Goal: Information Seeking & Learning: Learn about a topic

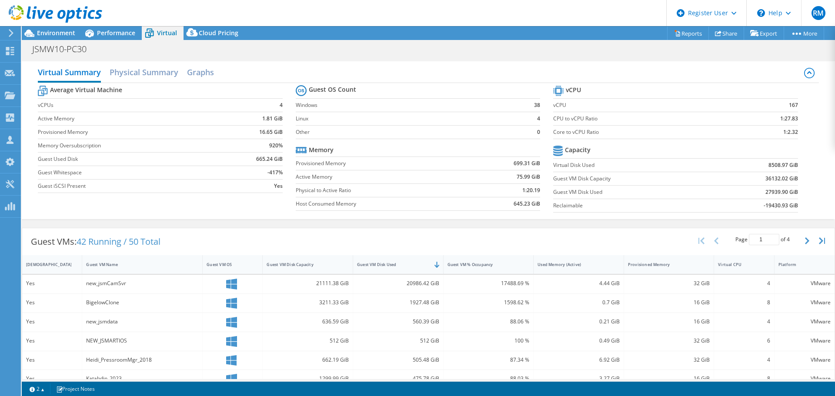
select select "USD"
click at [129, 27] on div "Performance" at bounding box center [112, 33] width 60 height 14
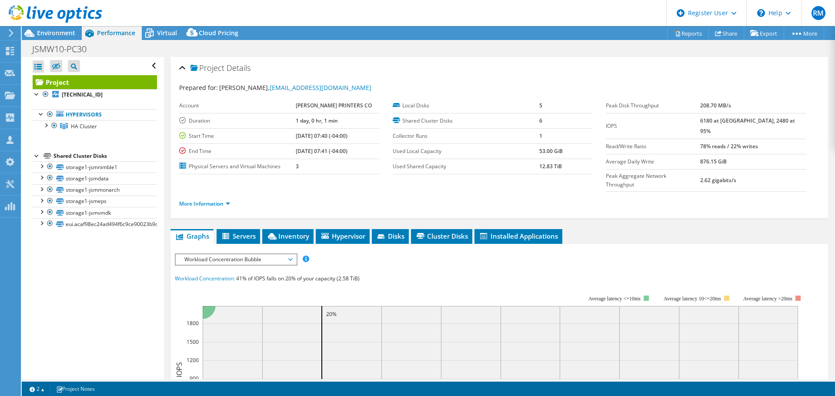
click at [202, 254] on span "Workload Concentration Bubble" at bounding box center [236, 259] width 112 height 10
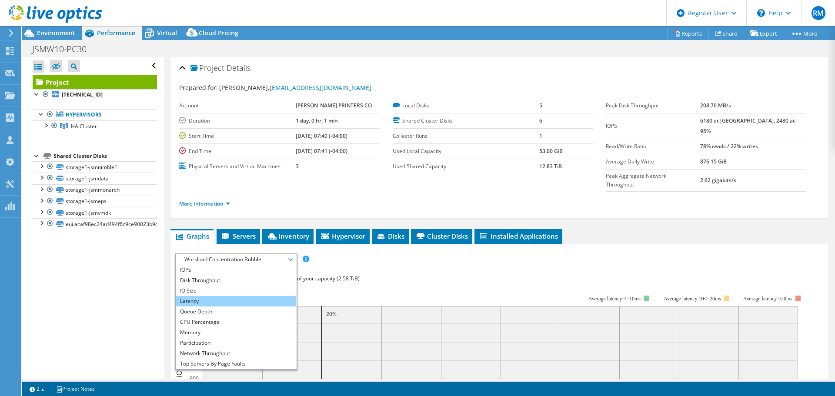
click at [208, 296] on li "Latency" at bounding box center [236, 301] width 120 height 10
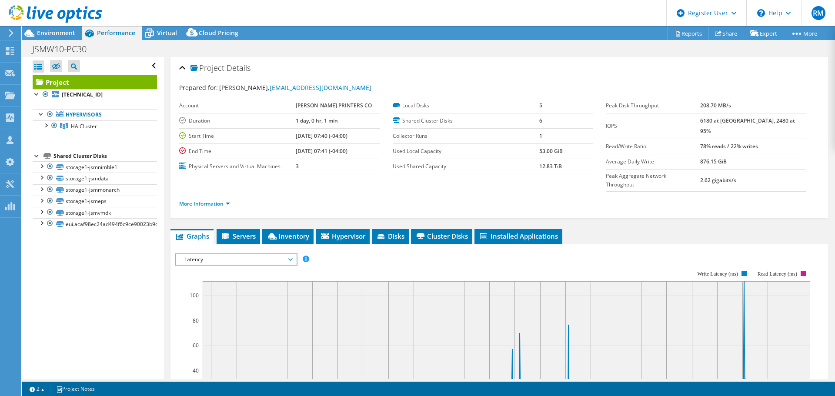
click at [216, 254] on span "Latency" at bounding box center [236, 259] width 112 height 10
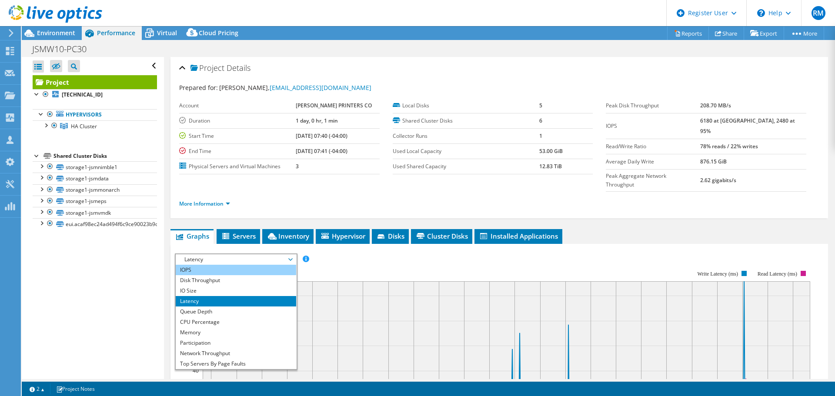
click at [213, 265] on li "IOPS" at bounding box center [236, 270] width 120 height 10
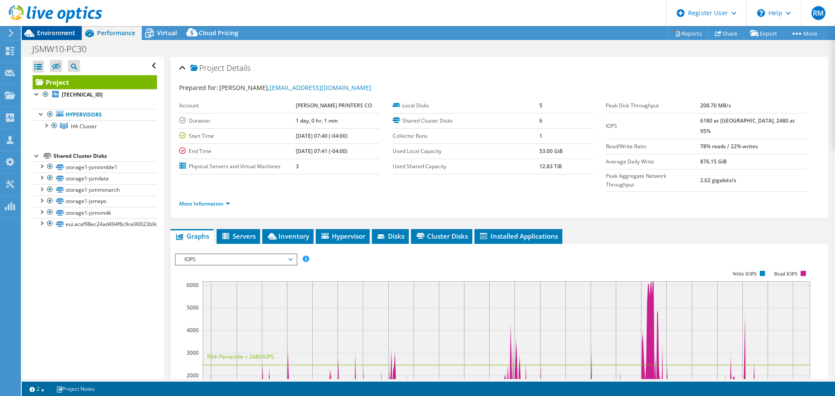
click at [58, 33] on span "Environment" at bounding box center [56, 33] width 38 height 8
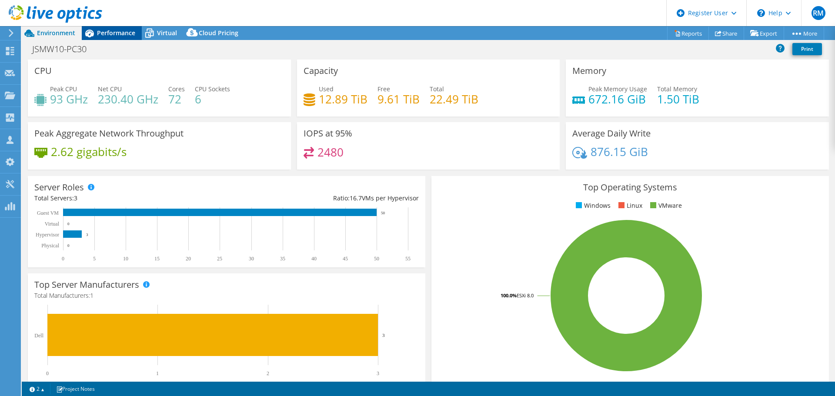
click at [136, 33] on div "Performance" at bounding box center [112, 33] width 60 height 14
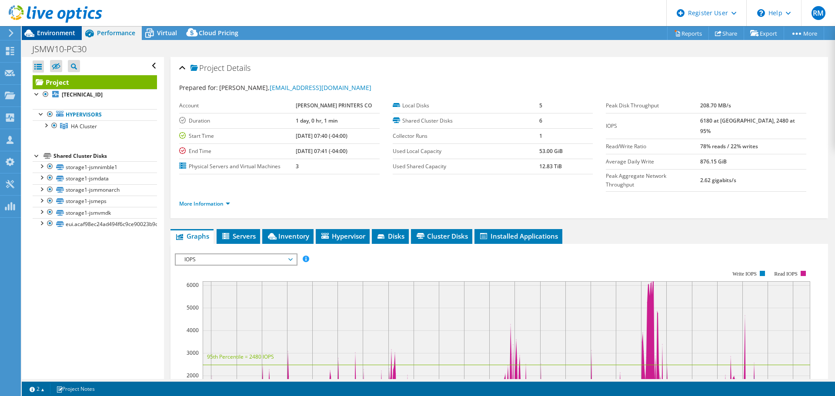
click at [63, 32] on span "Environment" at bounding box center [56, 33] width 38 height 8
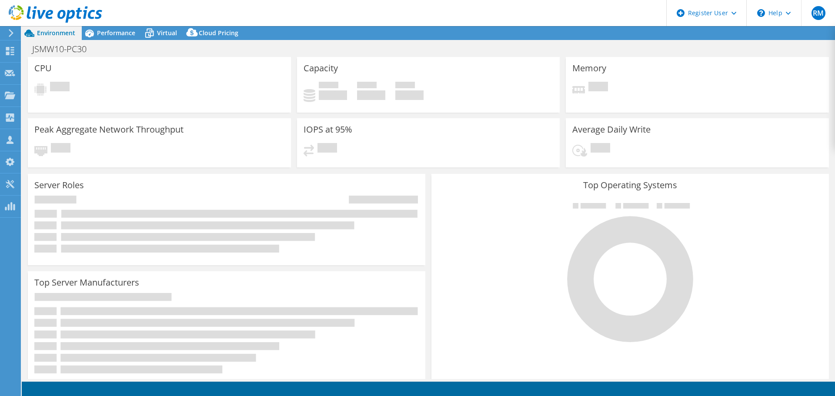
select select "USD"
